Goal: Information Seeking & Learning: Learn about a topic

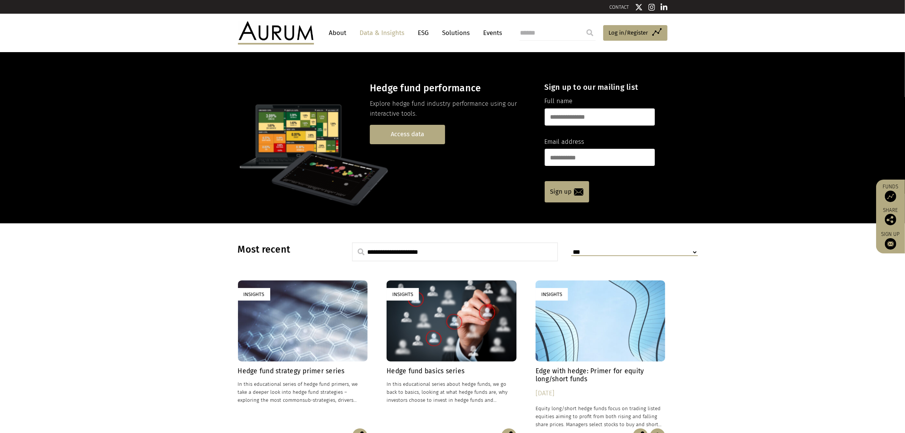
click at [406, 134] on link "Access data" at bounding box center [407, 134] width 75 height 19
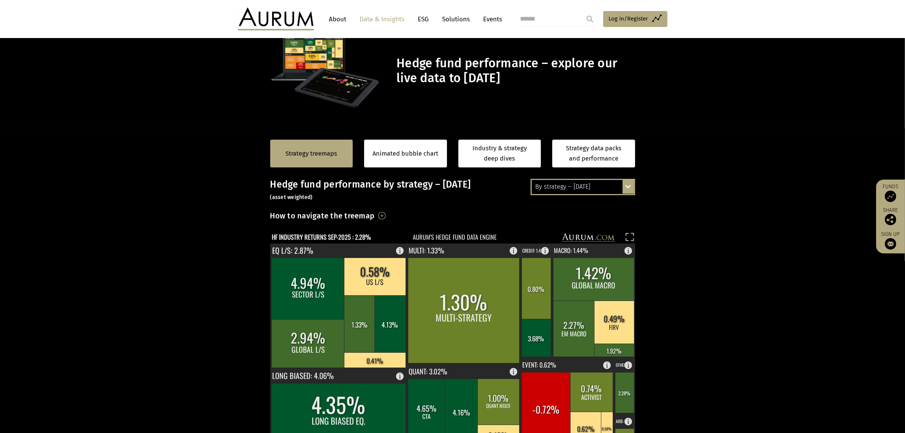
scroll to position [48, 0]
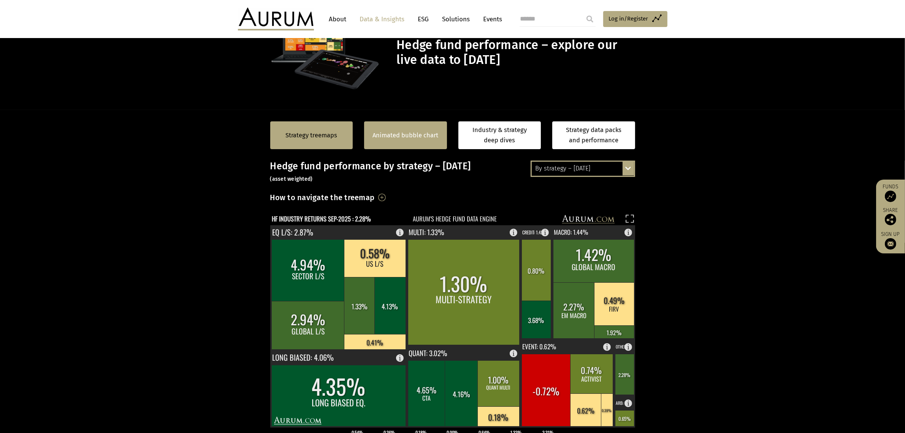
click at [407, 141] on div "Animated bubble chart" at bounding box center [405, 135] width 83 height 28
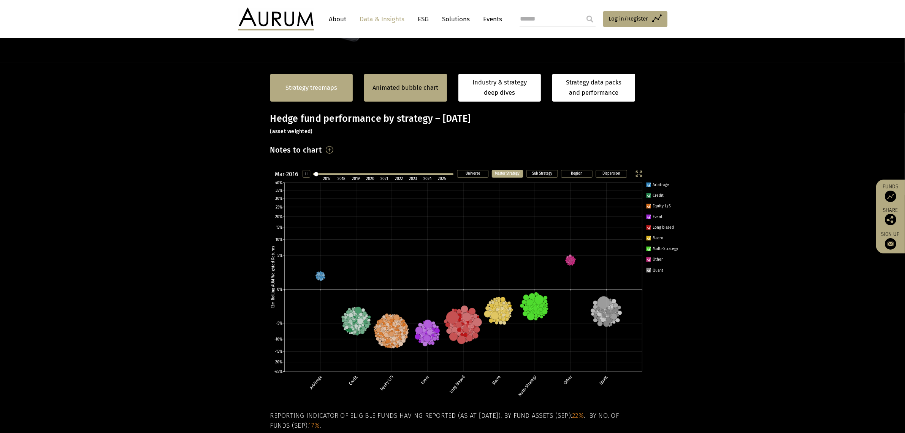
click at [291, 86] on link "Strategy treemaps" at bounding box center [312, 88] width 52 height 10
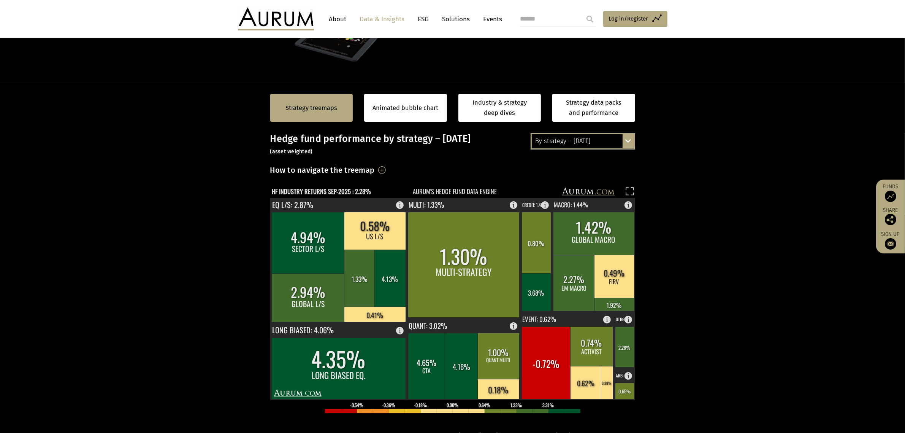
click at [558, 134] on section "Strategy treemaps Animated bubble chart Industry & strategy deep dives Strategy…" at bounding box center [452, 320] width 905 height 475
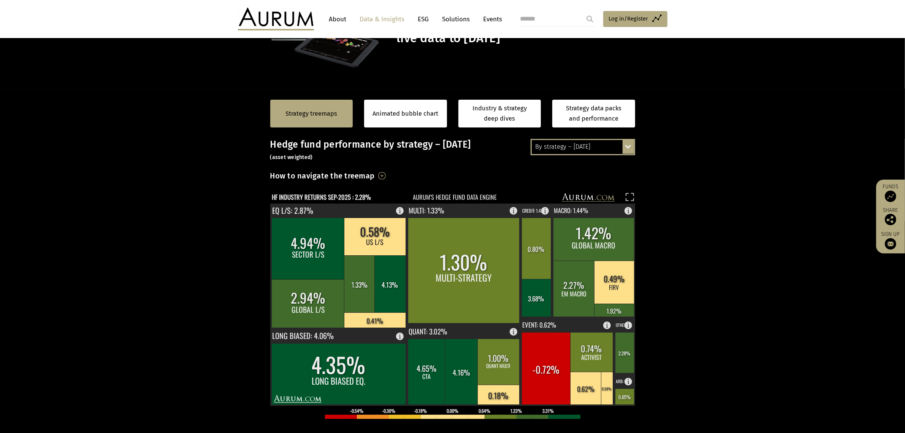
scroll to position [69, 0]
click at [560, 149] on div "By strategy – [DATE]" at bounding box center [583, 147] width 102 height 14
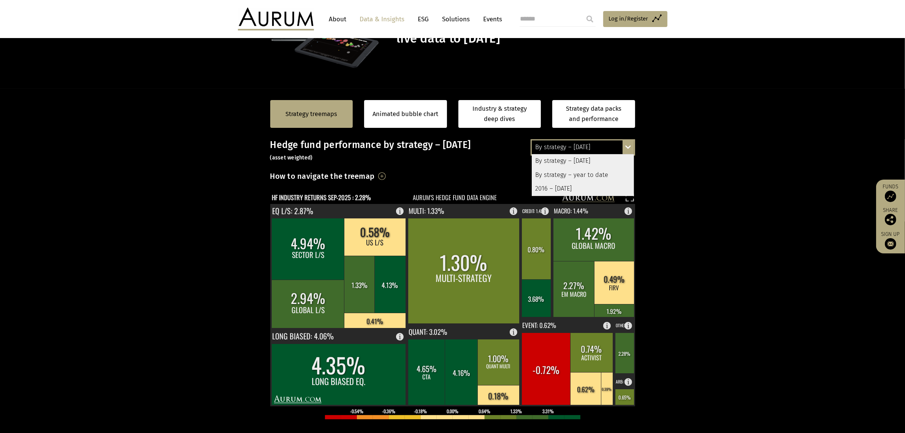
click at [560, 184] on div "2016 – [DATE]" at bounding box center [583, 189] width 102 height 14
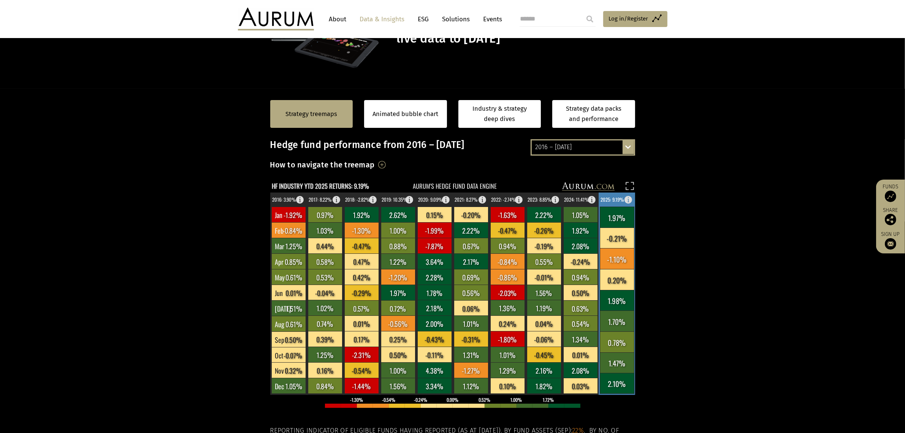
click at [611, 231] on rect at bounding box center [617, 238] width 34 height 21
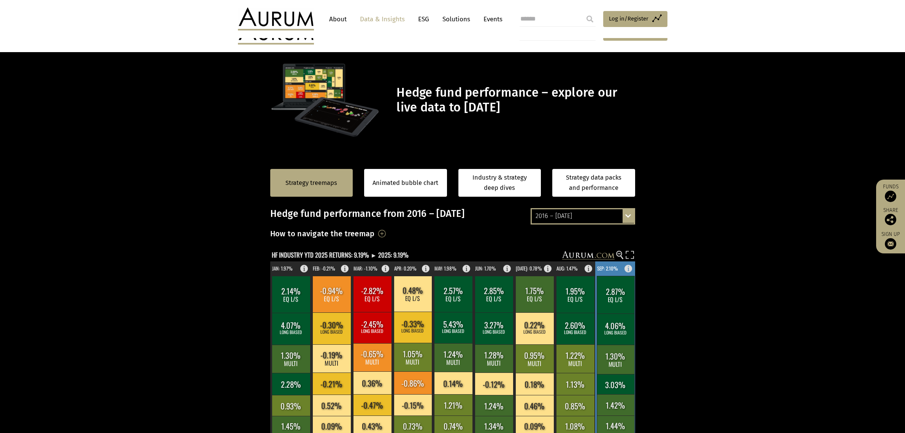
scroll to position [69, 0]
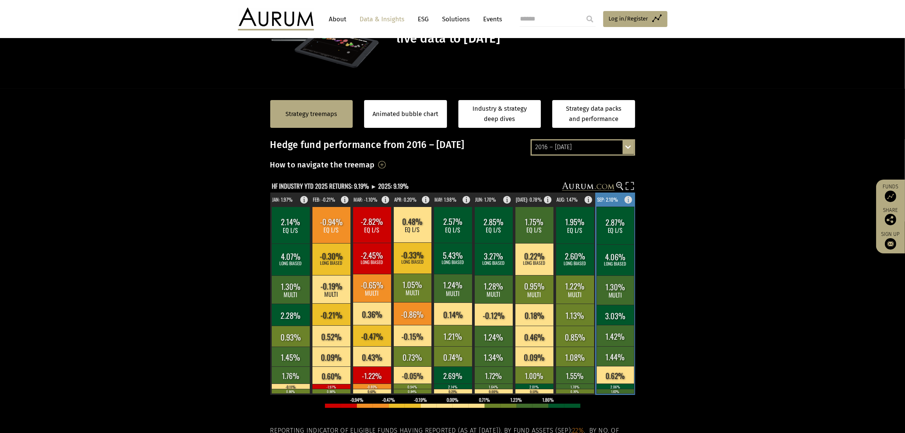
click at [625, 316] on rect at bounding box center [616, 315] width 38 height 20
